Goal: Task Accomplishment & Management: Use online tool/utility

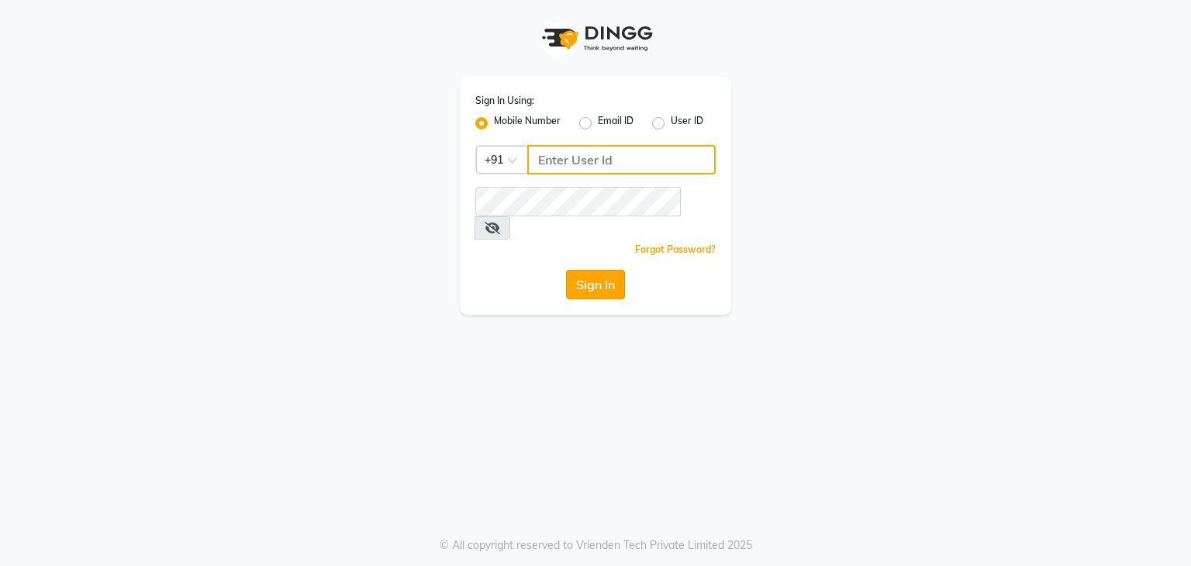
type input "9167772105"
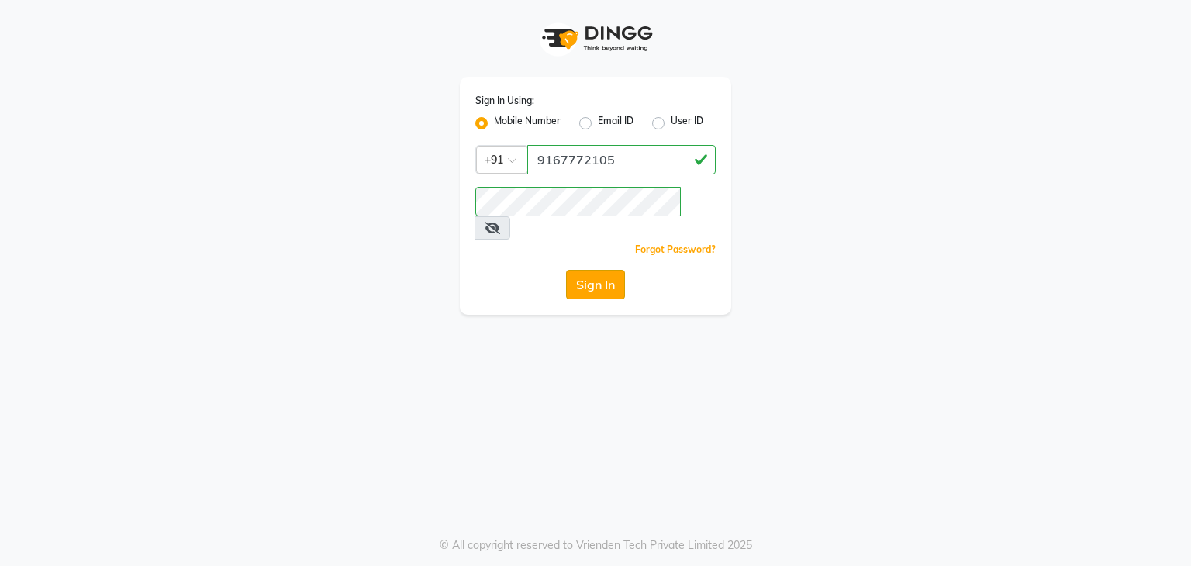
click at [612, 270] on button "Sign In" at bounding box center [595, 284] width 59 height 29
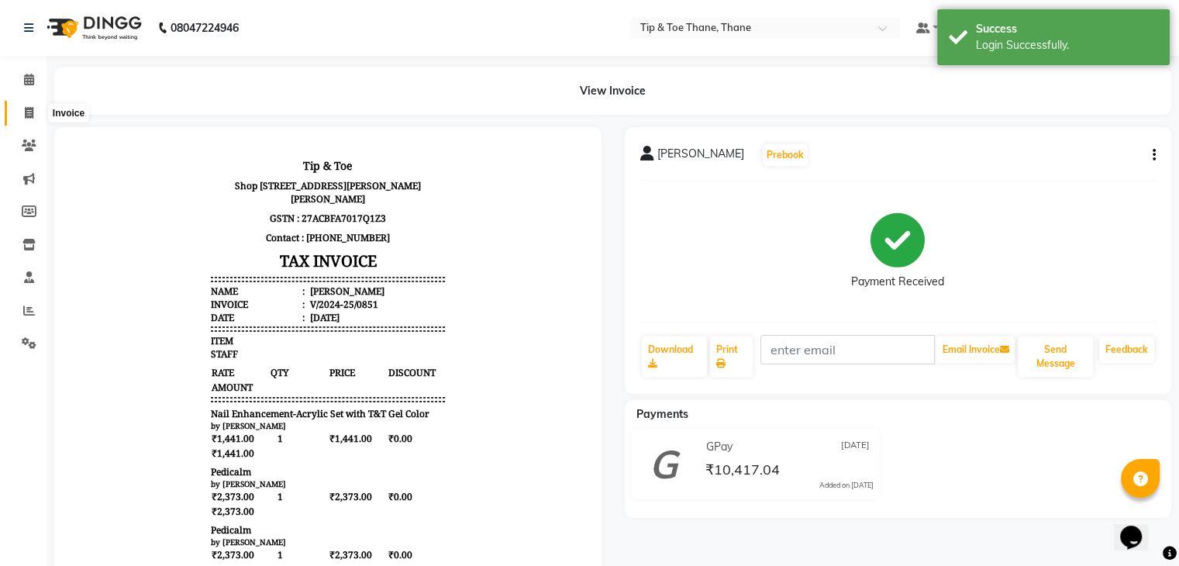
click at [32, 118] on icon at bounding box center [29, 113] width 9 height 12
select select "5603"
select select "service"
